Goal: Information Seeking & Learning: Learn about a topic

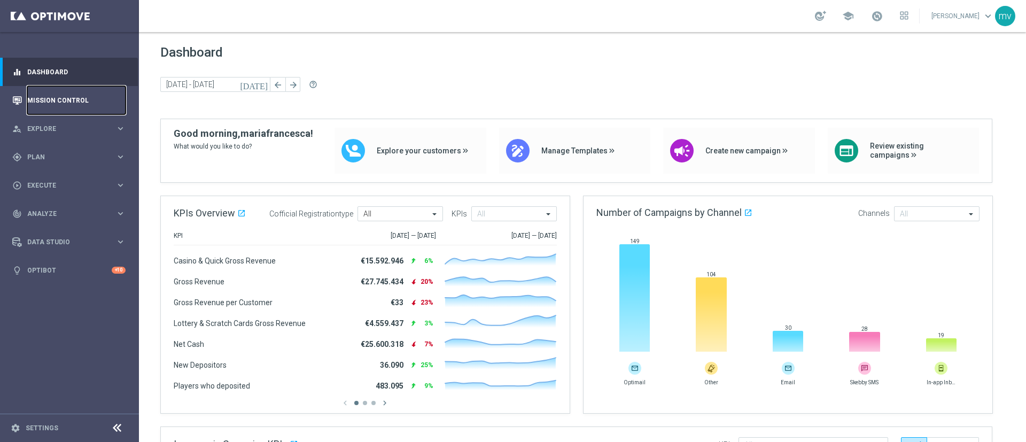
click at [72, 98] on link "Mission Control" at bounding box center [76, 100] width 98 height 28
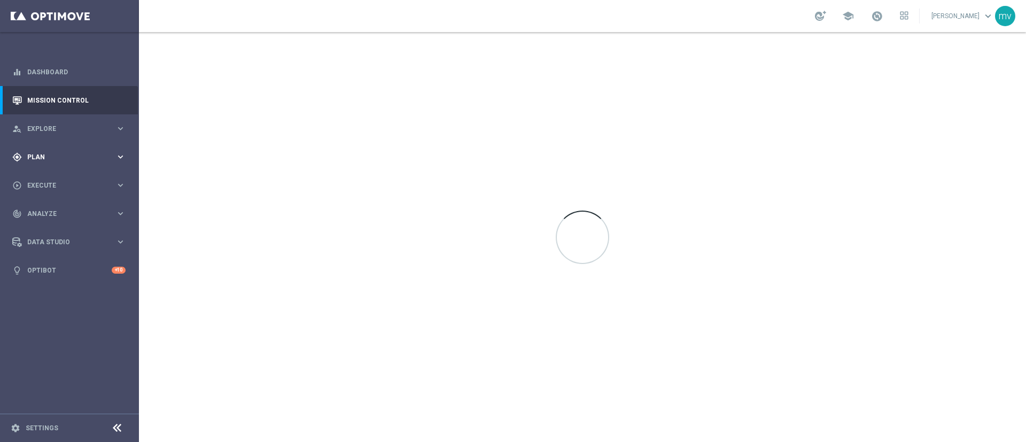
click at [20, 153] on icon "gps_fixed" at bounding box center [17, 157] width 10 height 10
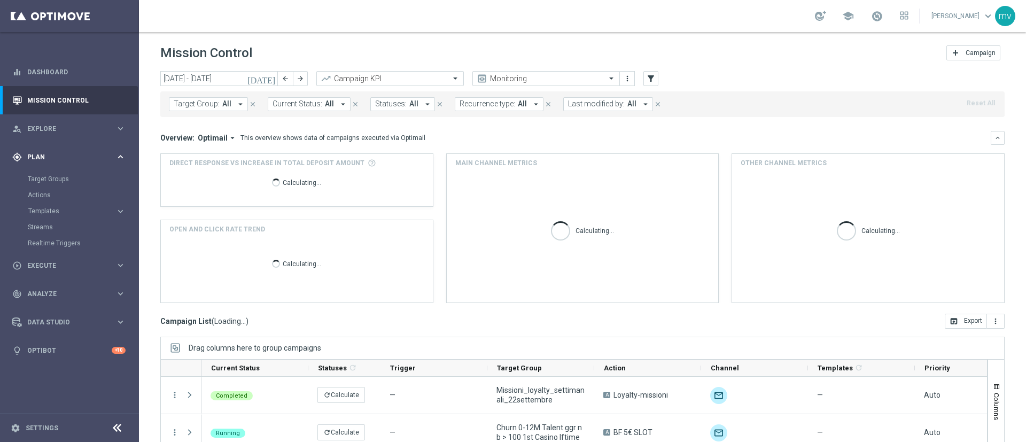
click at [74, 154] on span "Plan" at bounding box center [71, 157] width 88 height 6
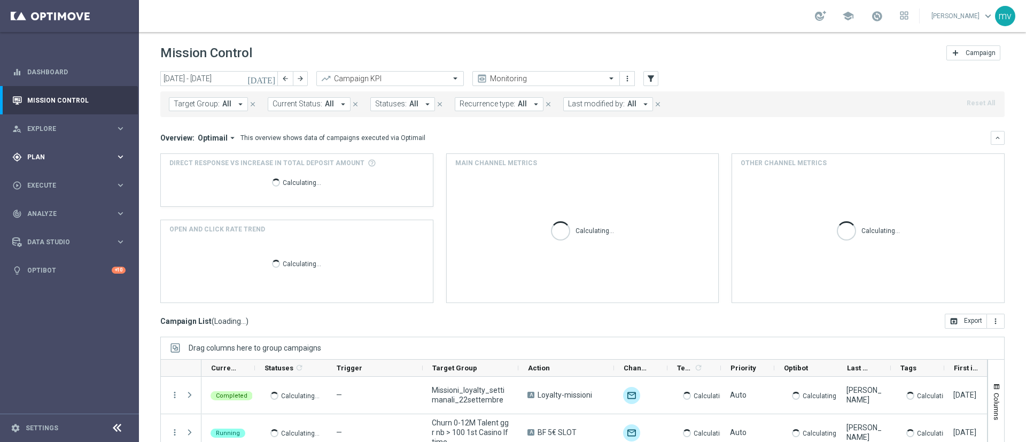
click at [50, 154] on span "Plan" at bounding box center [71, 157] width 88 height 6
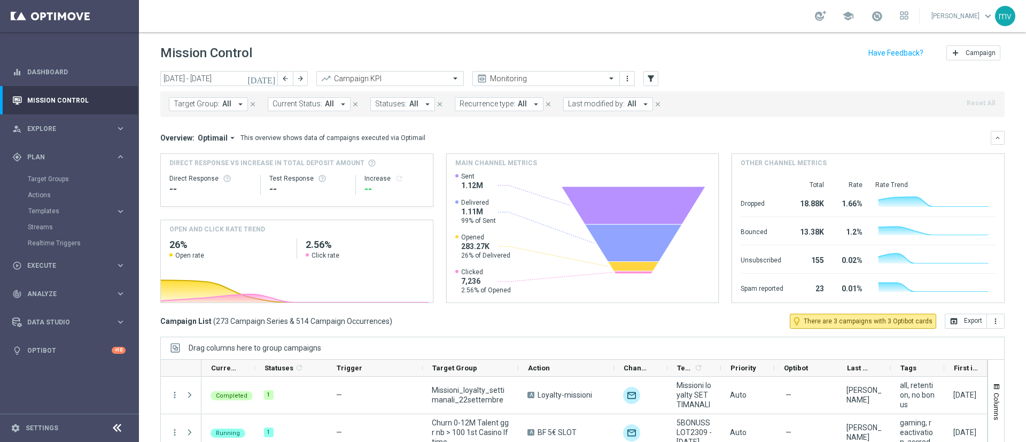
click at [54, 174] on div "Target Groups" at bounding box center [83, 179] width 110 height 16
click at [57, 175] on link "Target Groups" at bounding box center [69, 179] width 83 height 9
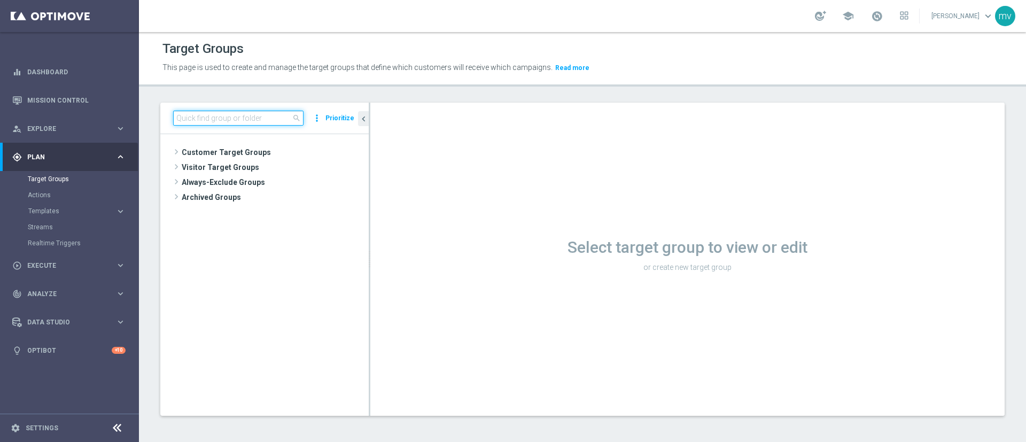
click at [256, 113] on input at bounding box center [238, 118] width 130 height 15
paste input "NEW 2025 Silver Attivi_ ggr >=150_con saldo"
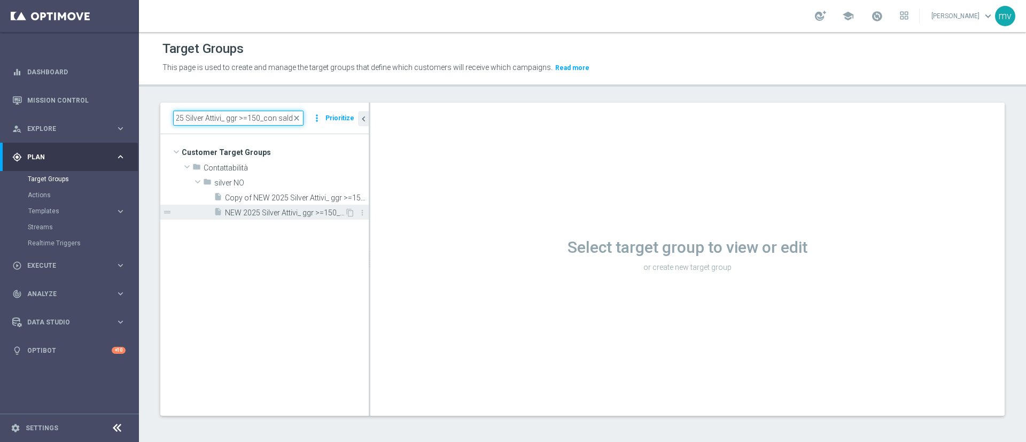
type input "NEW 2025 Silver Attivi_ ggr >=150_con saldo"
click at [290, 209] on span "NEW 2025 Silver Attivi_ ggr >=150_con saldo" at bounding box center [285, 212] width 120 height 9
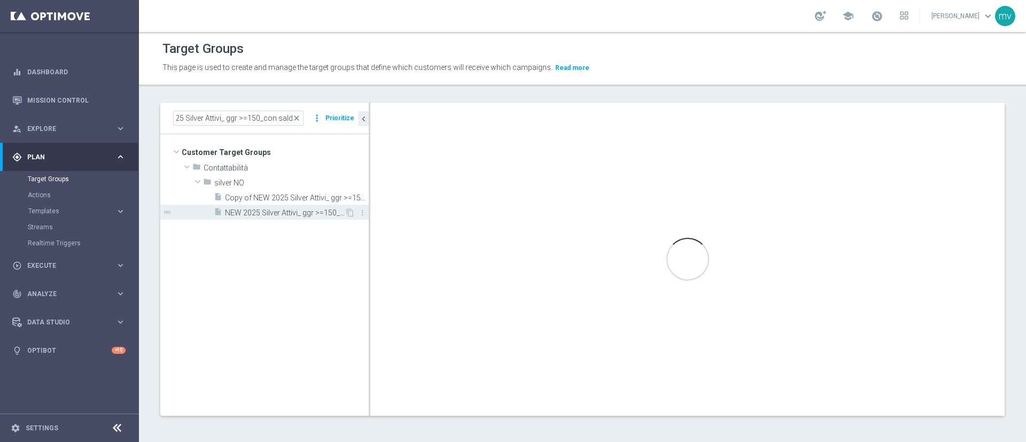
scroll to position [0, 0]
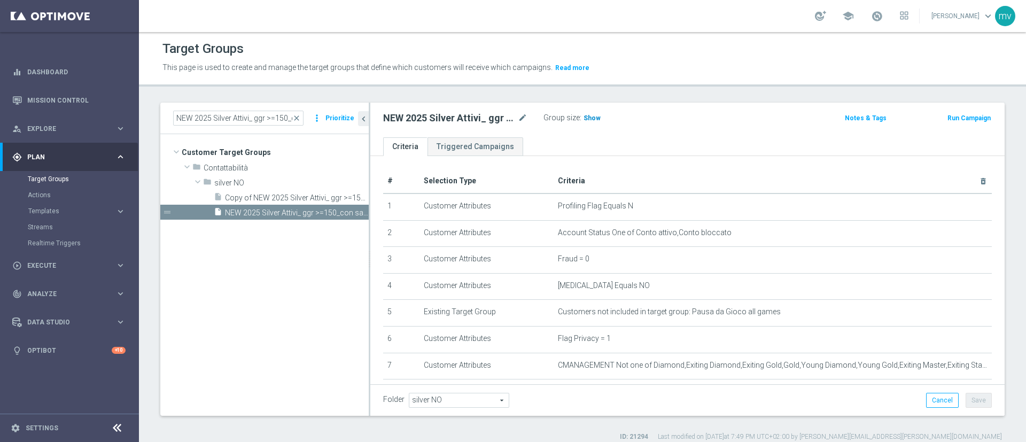
click at [595, 116] on span "Show" at bounding box center [591, 117] width 17 height 7
drag, startPoint x: 369, startPoint y: 233, endPoint x: 335, endPoint y: 233, distance: 33.7
click at [335, 233] on as-split "NEW 2025 Silver Attivi_ ggr >=150_con saldo close more_vert Prioritize Customer…" at bounding box center [582, 259] width 844 height 313
click at [588, 114] on span "2,408" at bounding box center [593, 119] width 19 height 10
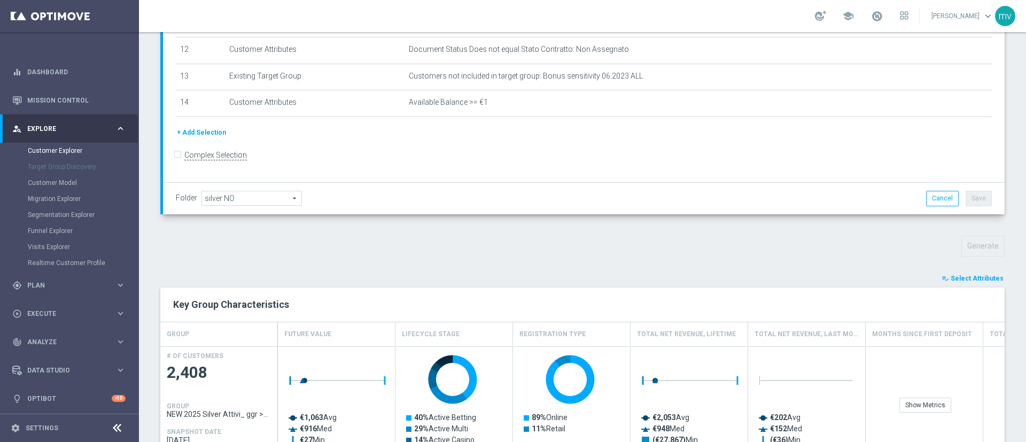
scroll to position [334, 0]
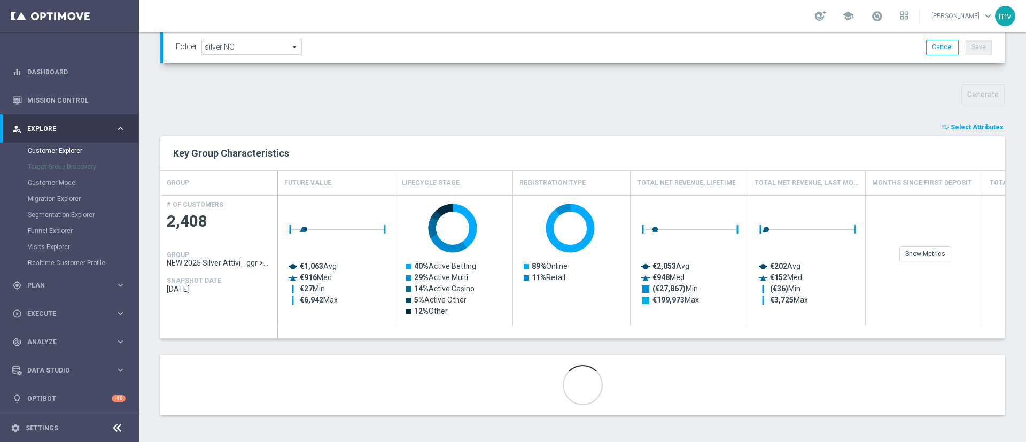
click at [956, 123] on span "Select Attributes" at bounding box center [976, 126] width 53 height 7
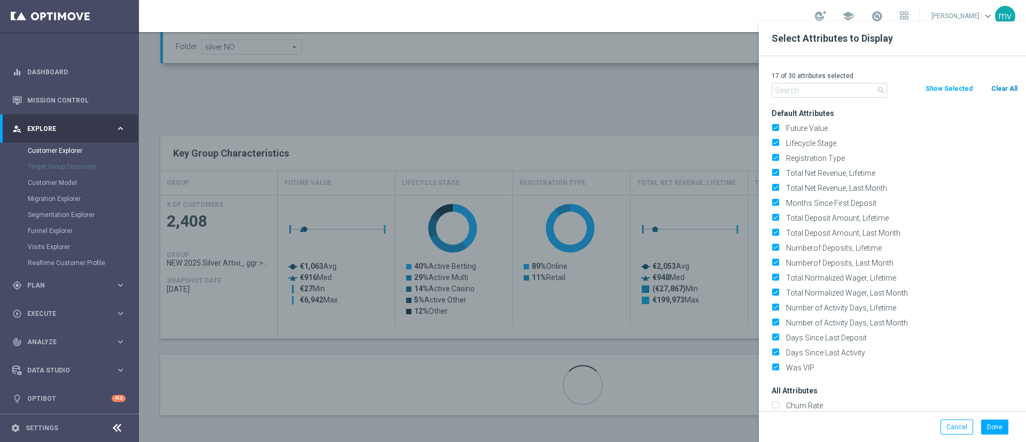
drag, startPoint x: 1010, startPoint y: 80, endPoint x: 1009, endPoint y: 89, distance: 9.2
click at [1010, 81] on div "17 of 30 attributes selected" at bounding box center [894, 76] width 262 height 14
click at [1009, 89] on button "Clear All" at bounding box center [1004, 89] width 28 height 12
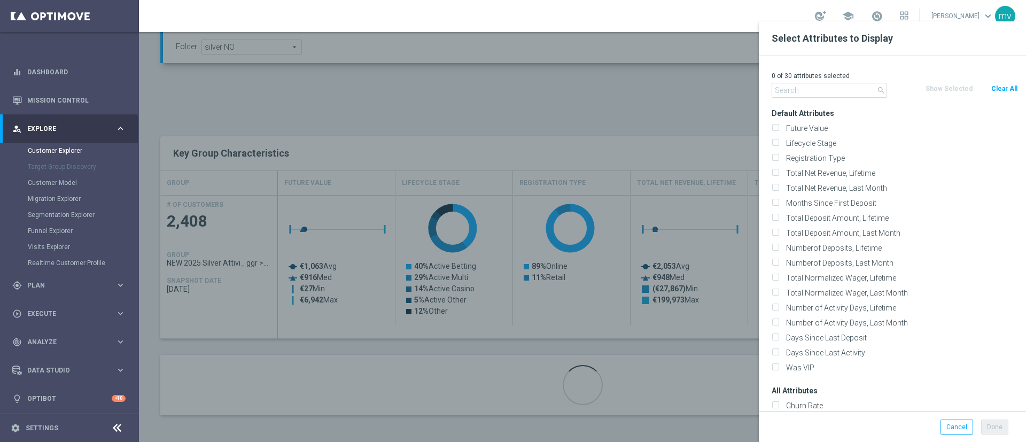
checkbox input "false"
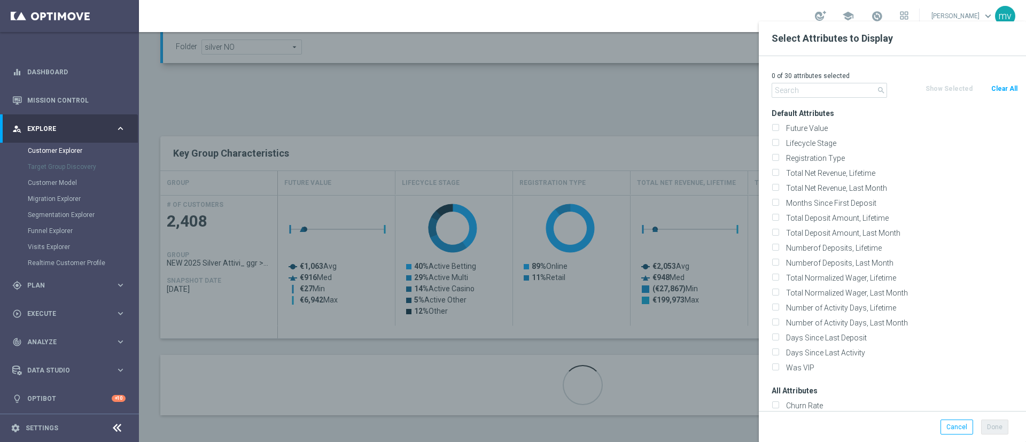
checkbox input "false"
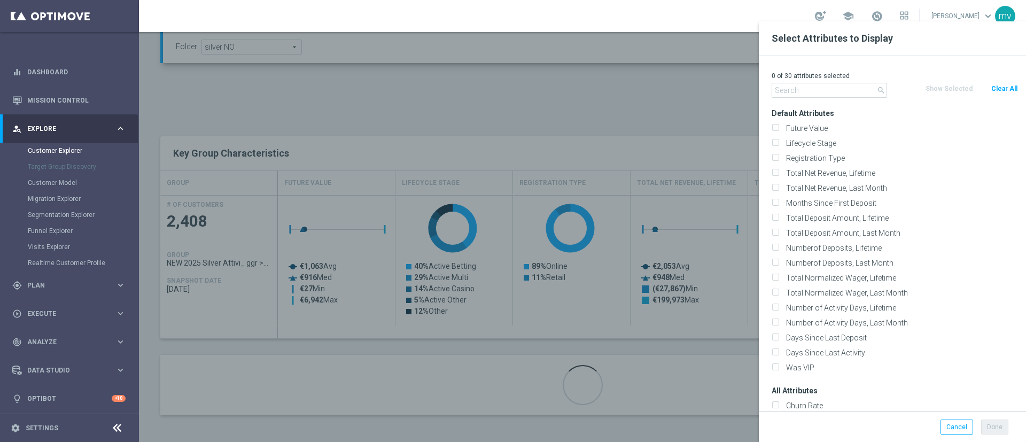
checkbox input "false"
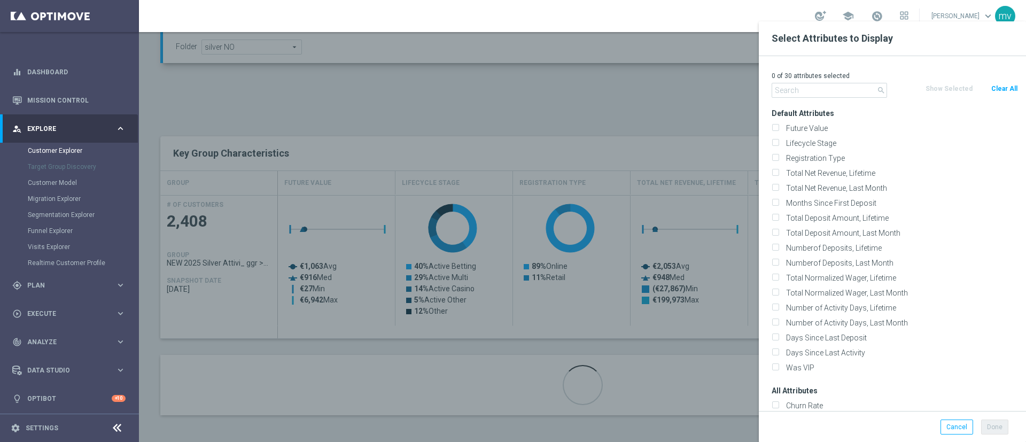
checkbox input "false"
click at [822, 88] on input "text" at bounding box center [828, 90] width 115 height 15
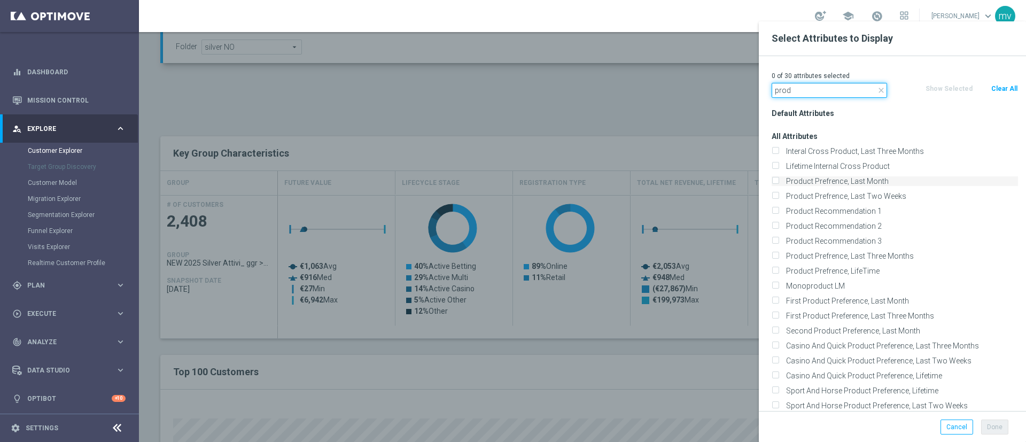
type input "prod"
click at [838, 181] on label "Product Prefrence, Last Month" at bounding box center [900, 181] width 236 height 10
click at [778, 181] on input "Product Prefrence, Last Month" at bounding box center [774, 182] width 7 height 7
checkbox input "true"
click at [999, 426] on button "Done" at bounding box center [994, 426] width 27 height 15
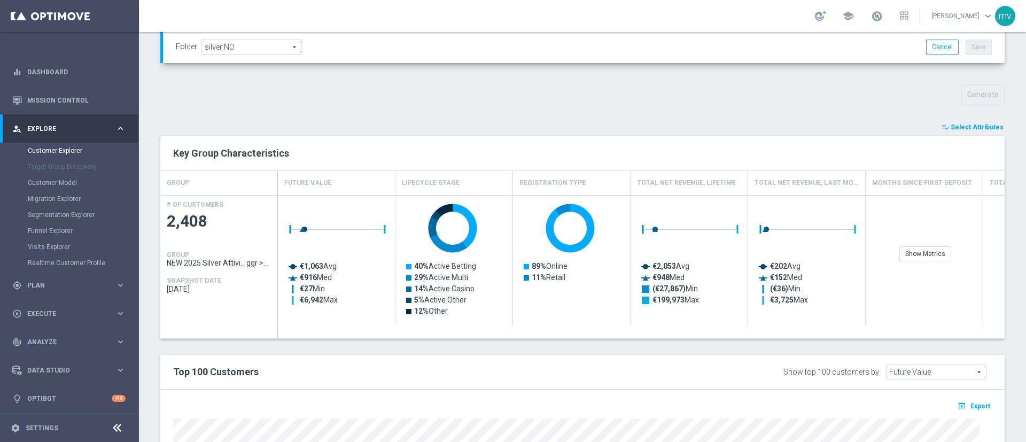
type input "Search"
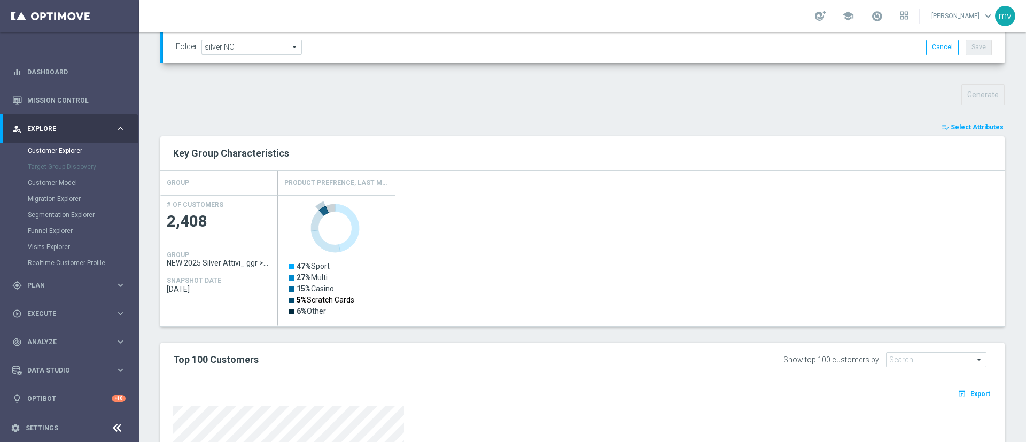
scroll to position [254, 0]
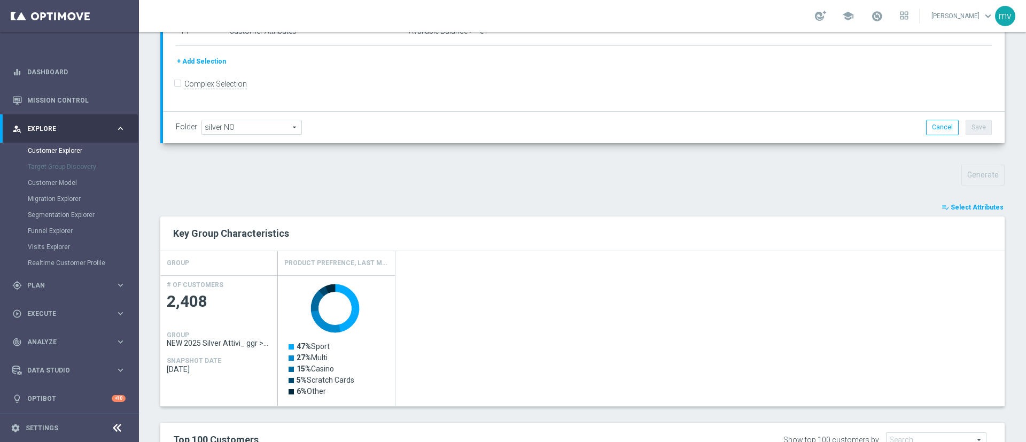
click at [980, 210] on span "Select Attributes" at bounding box center [976, 207] width 53 height 7
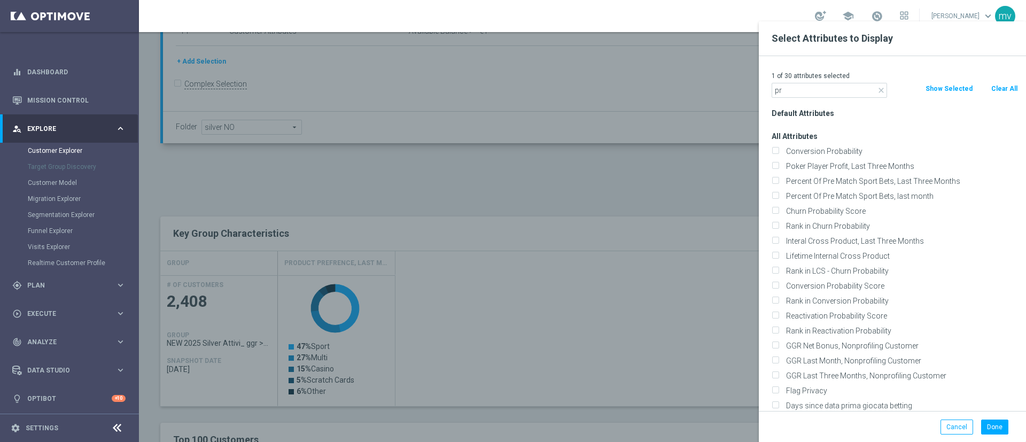
type input "p"
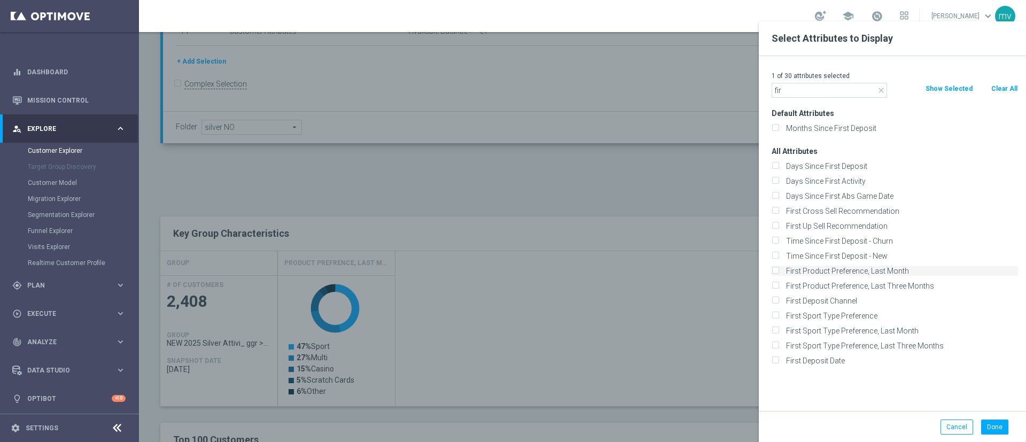
type input "fir"
click at [776, 271] on input "First Product Preference, Last Month" at bounding box center [774, 272] width 7 height 7
checkbox input "true"
click at [997, 426] on button "Done" at bounding box center [994, 426] width 27 height 15
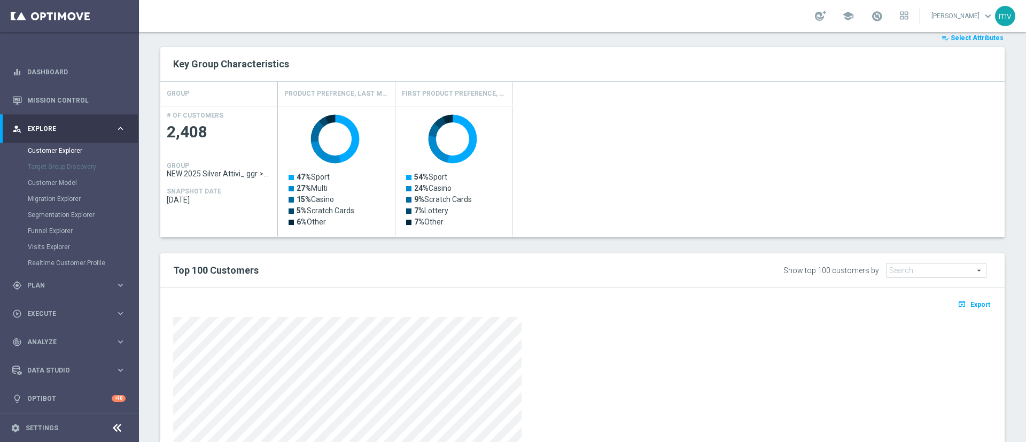
scroll to position [415, 0]
